Goal: Find specific page/section: Find specific page/section

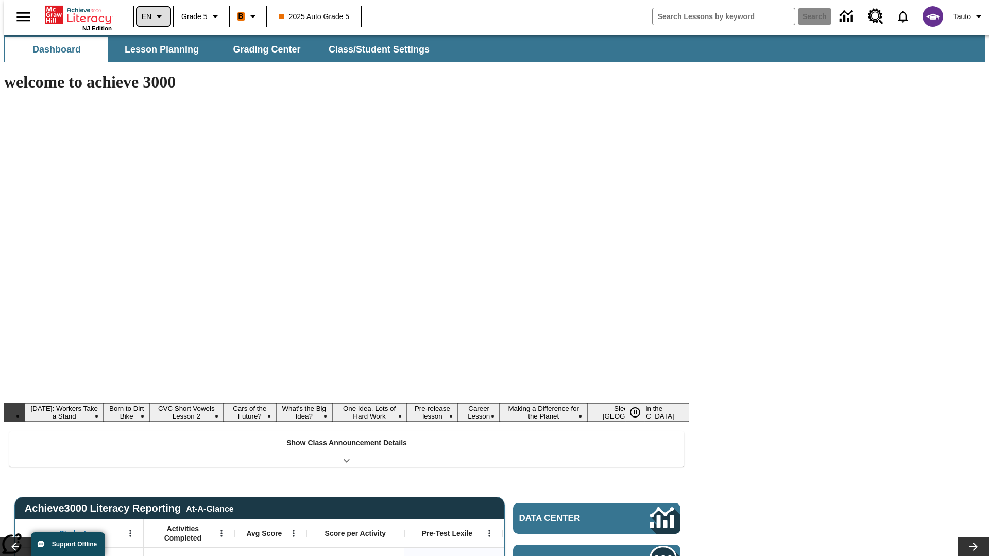
click at [153, 16] on icon "Language: EN, Select a language" at bounding box center [159, 16] width 12 height 12
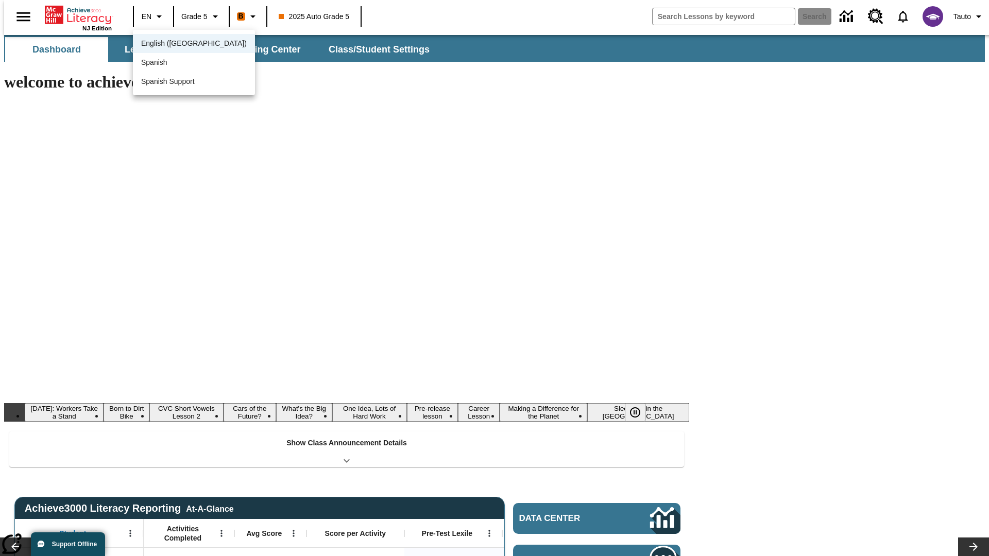
click at [172, 44] on span "English ([GEOGRAPHIC_DATA])" at bounding box center [194, 43] width 106 height 11
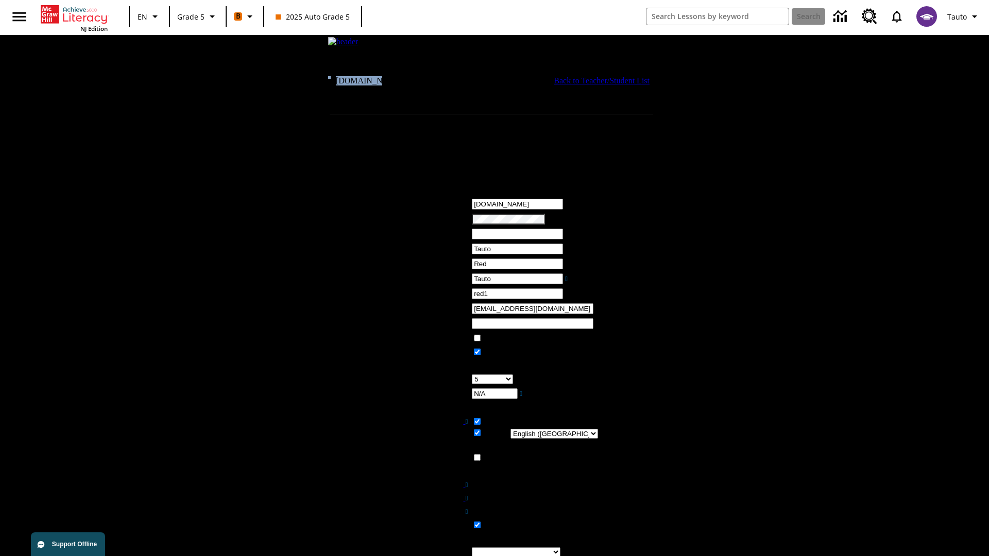
drag, startPoint x: 361, startPoint y: 110, endPoint x: 331, endPoint y: 110, distance: 30.4
click at [331, 86] on tr "[DOMAIN_NAME] - Auto Lit Boost only School Back to Teacher/Student List" at bounding box center [492, 80] width 328 height 9
copy tr "[DOMAIN_NAME]"
